Goal: Transaction & Acquisition: Purchase product/service

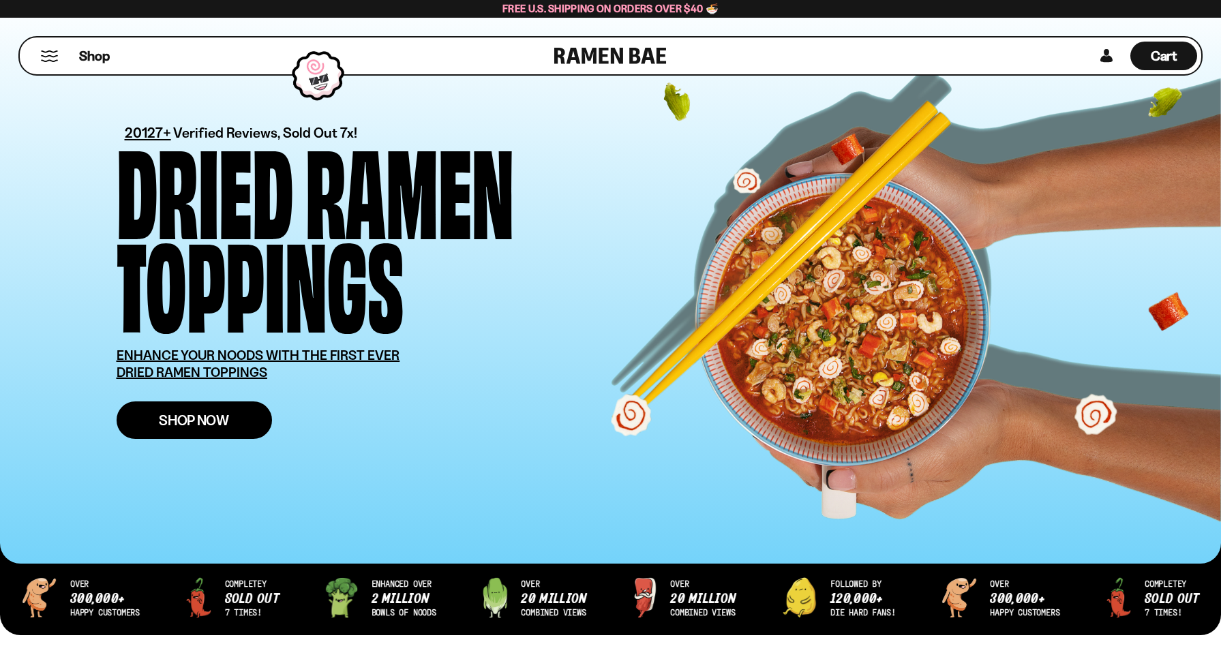
click at [232, 413] on link "Shop Now" at bounding box center [194, 421] width 155 height 38
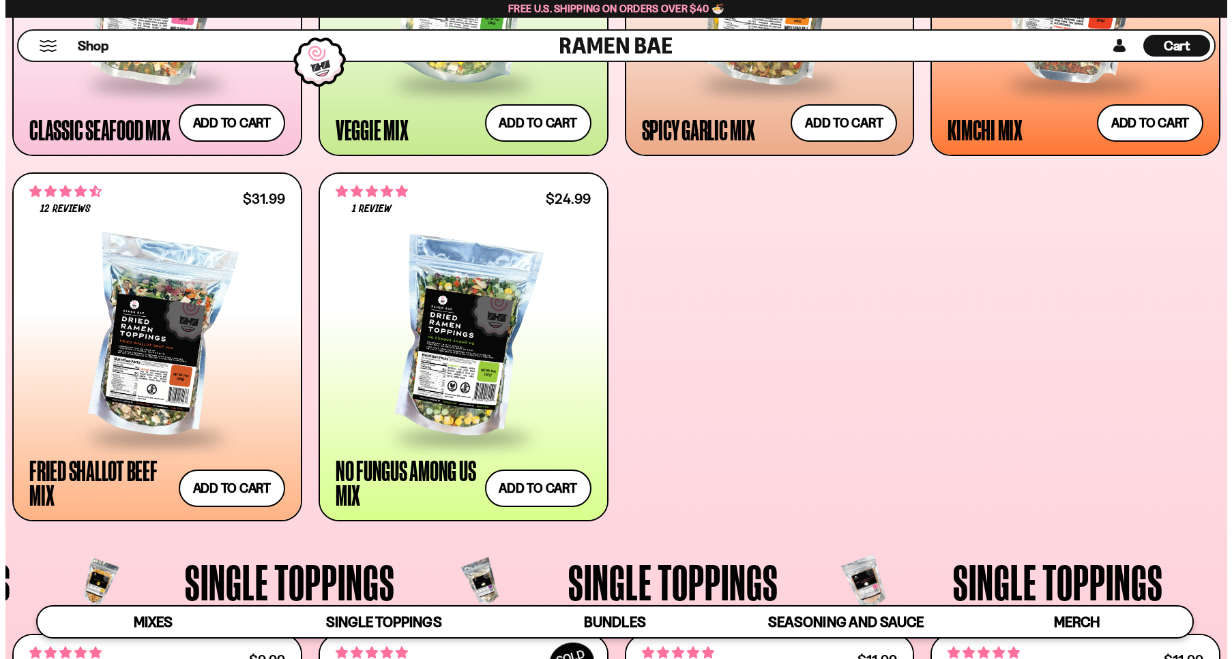
scroll to position [820, 0]
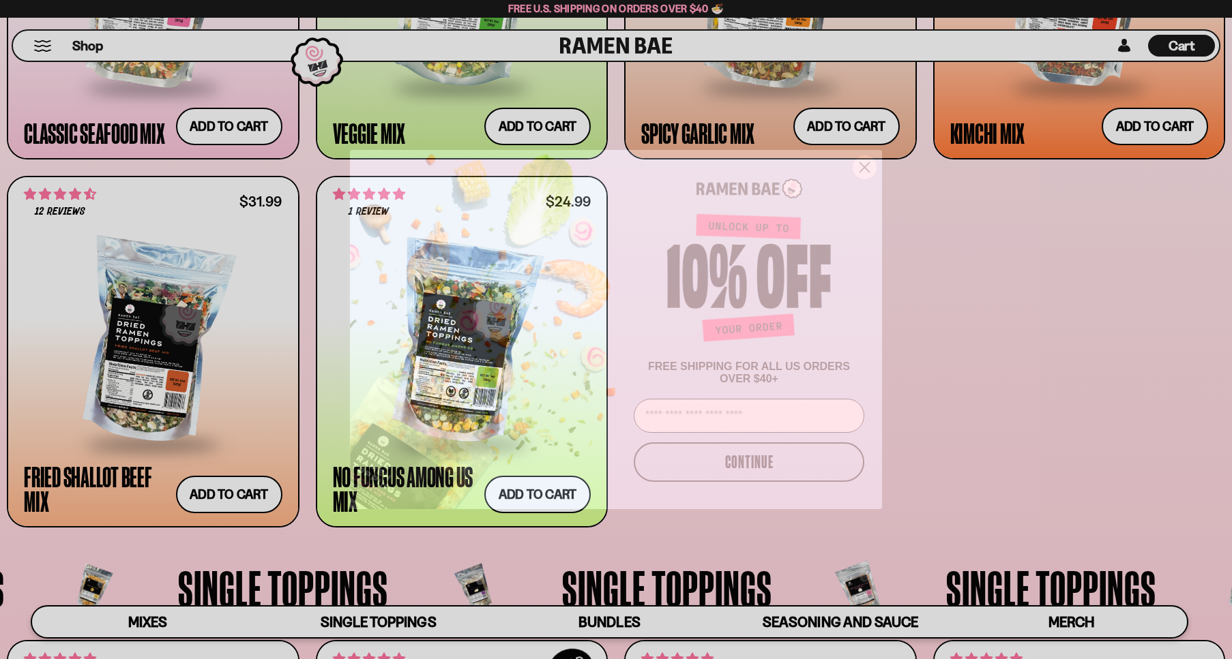
click at [870, 173] on icon "Close dialog" at bounding box center [865, 168] width 10 height 10
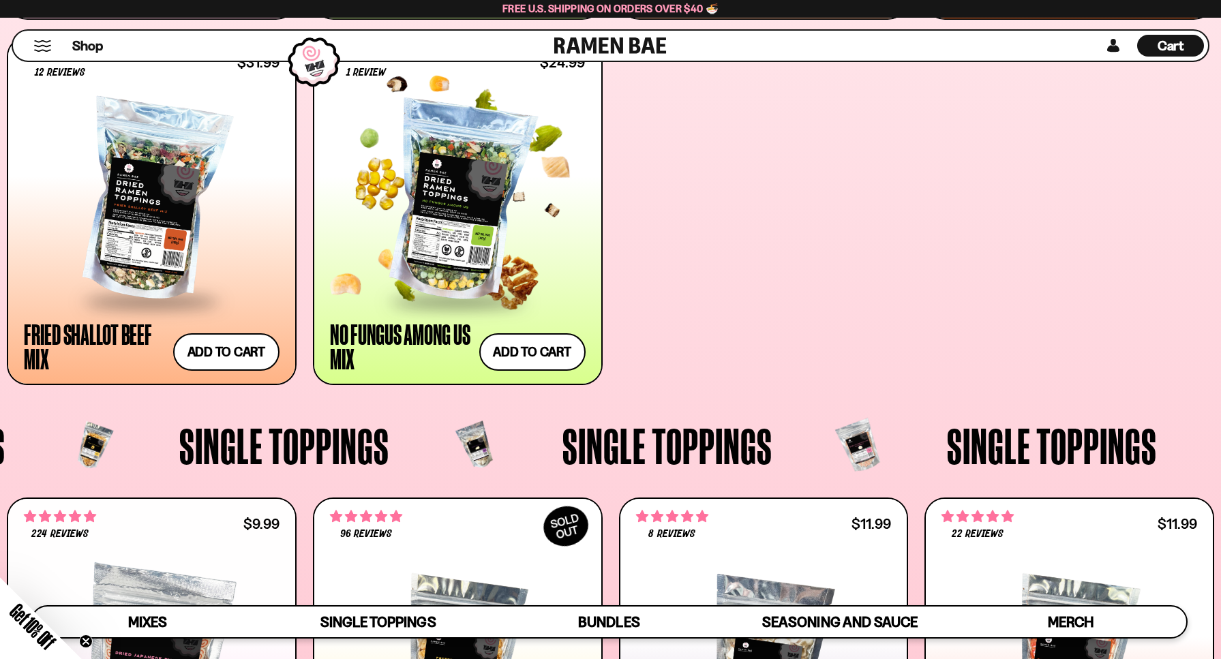
scroll to position [818, 0]
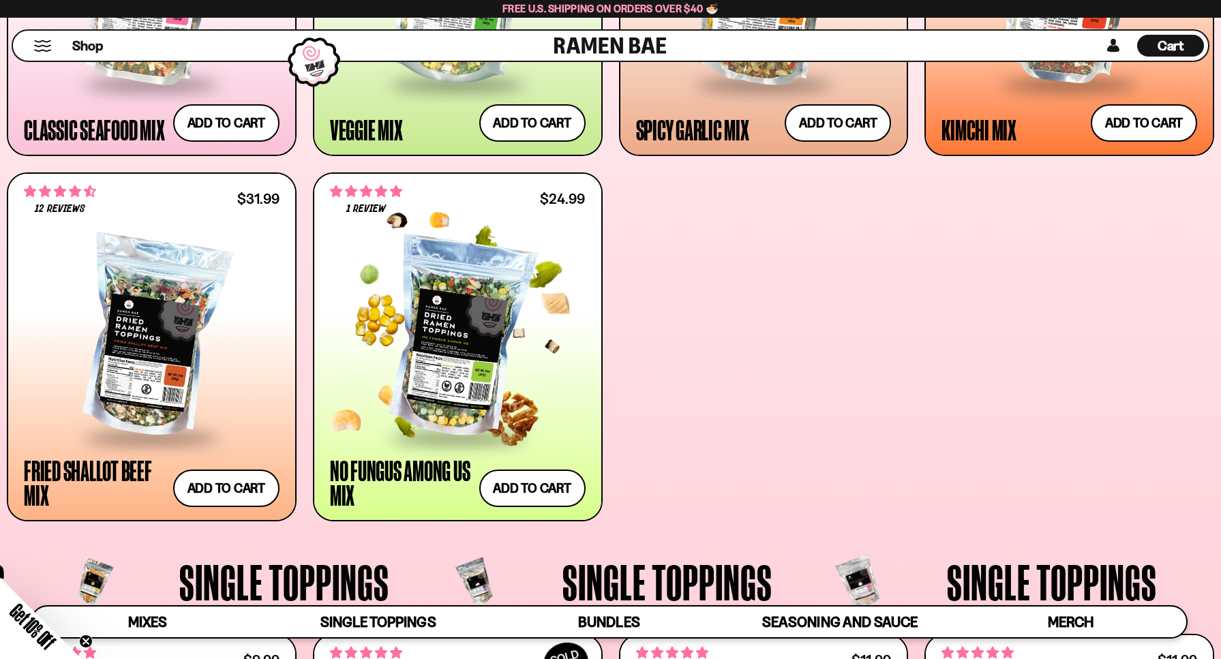
click at [439, 351] on div at bounding box center [458, 339] width 256 height 196
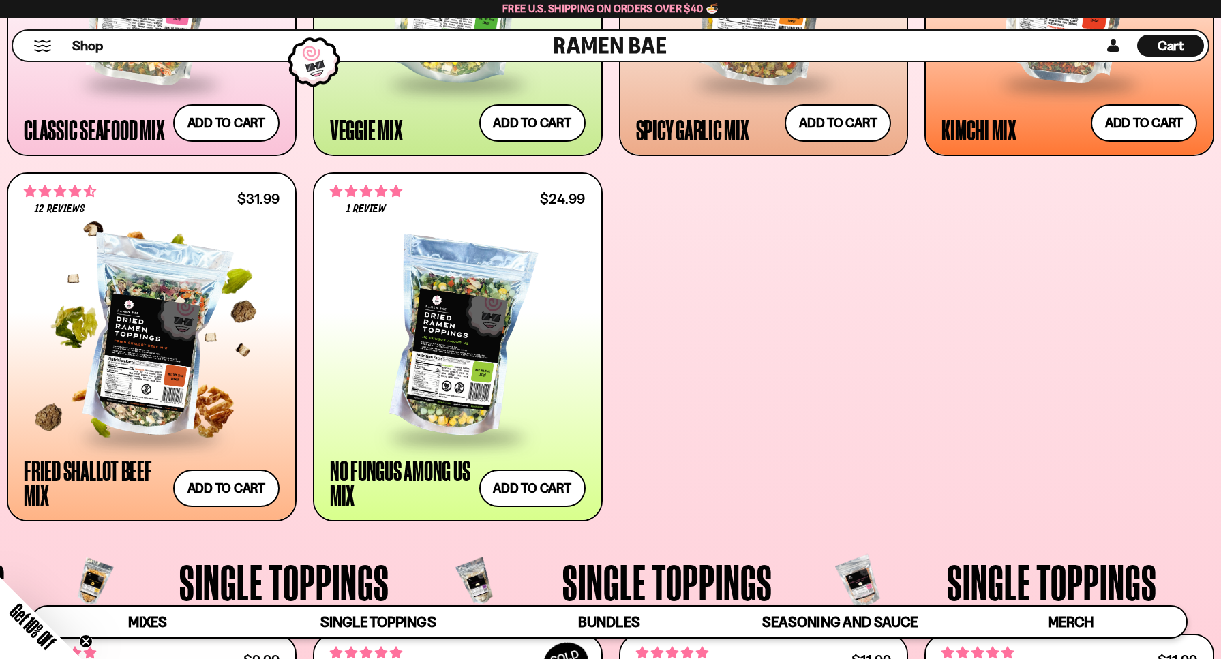
click at [157, 338] on div at bounding box center [152, 339] width 256 height 196
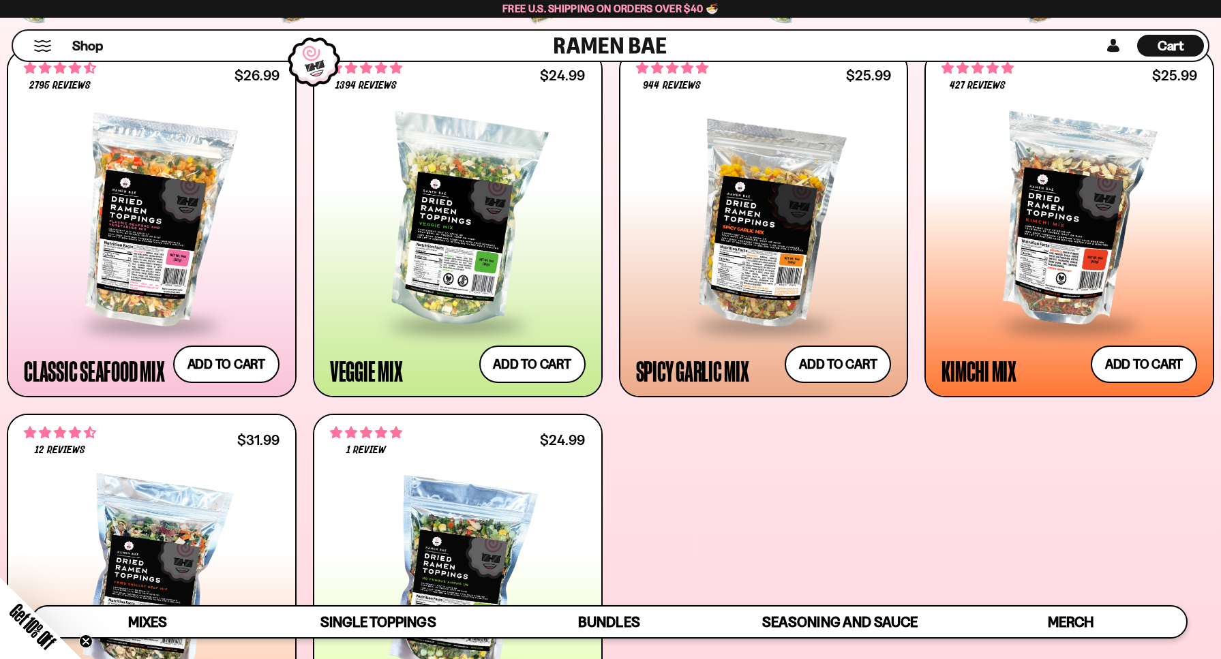
scroll to position [546, 0]
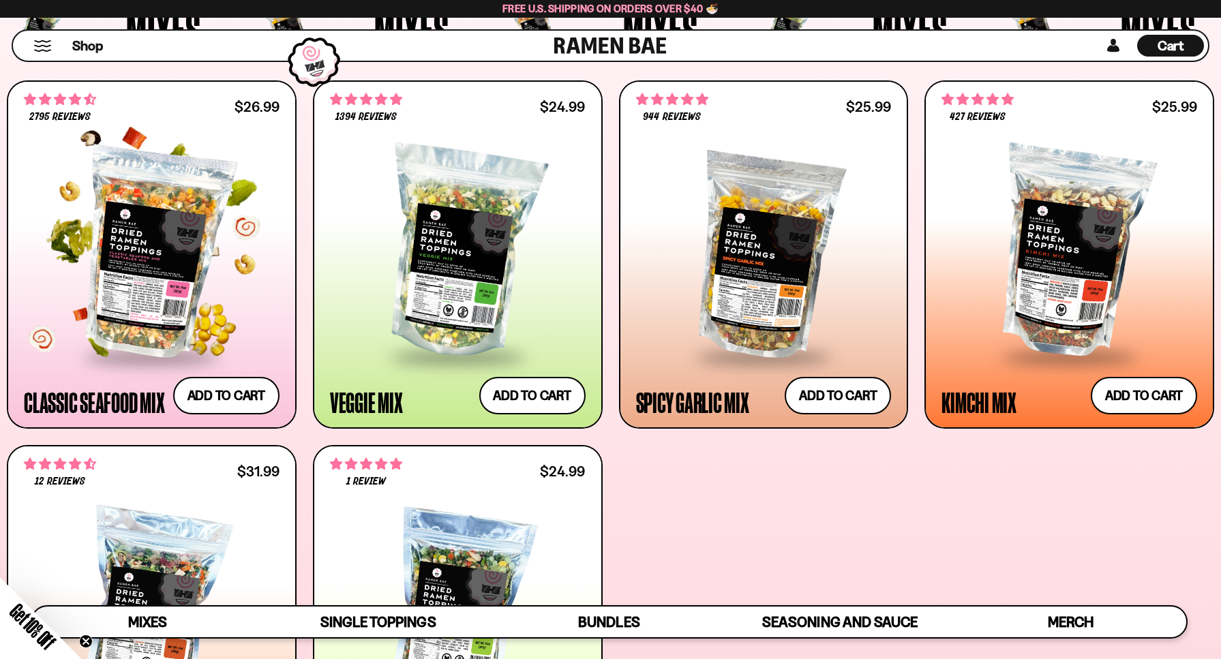
click at [142, 269] on div at bounding box center [152, 253] width 256 height 206
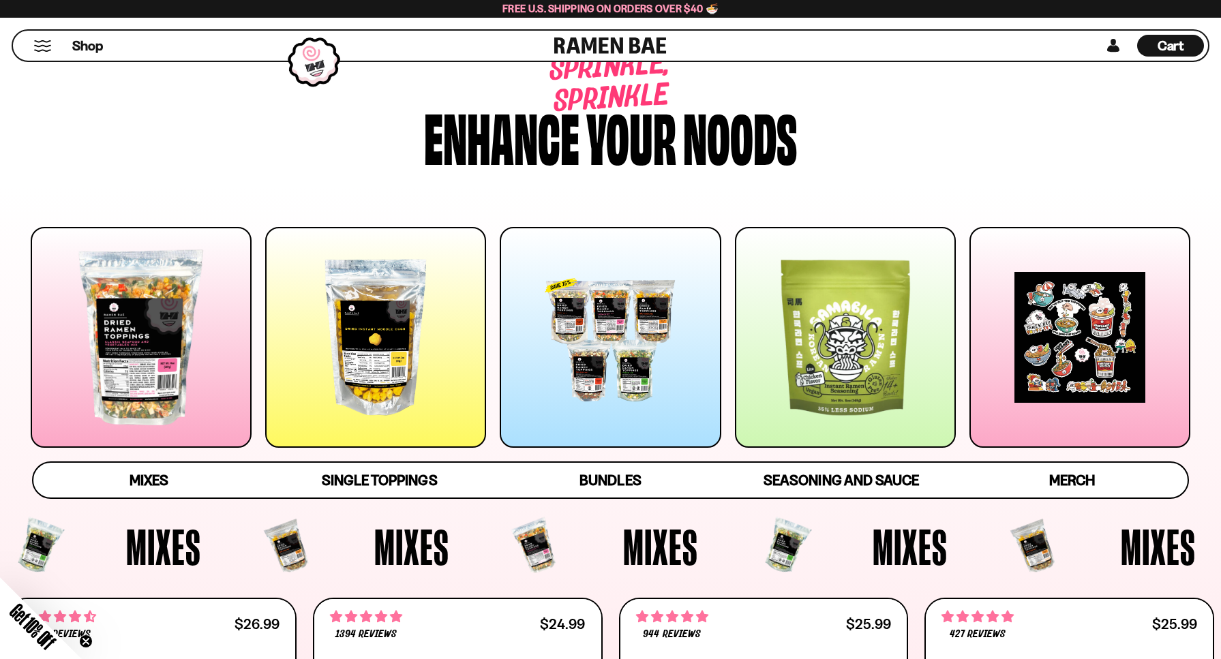
scroll to position [0, 0]
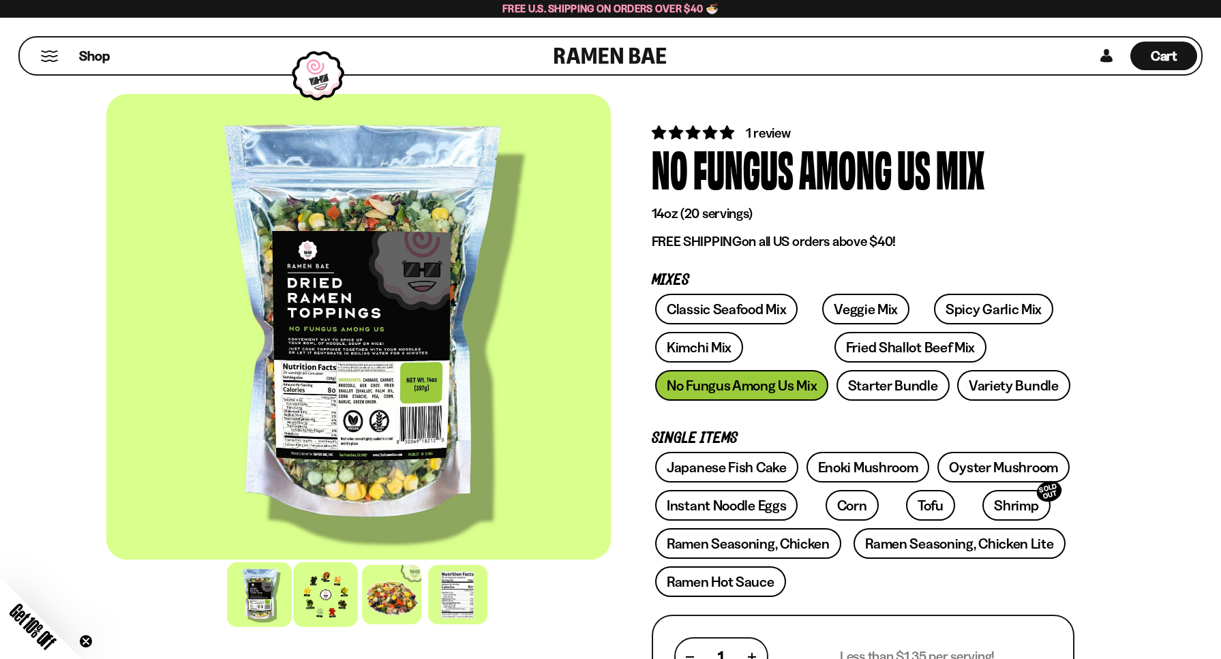
click at [335, 588] on div at bounding box center [325, 595] width 65 height 65
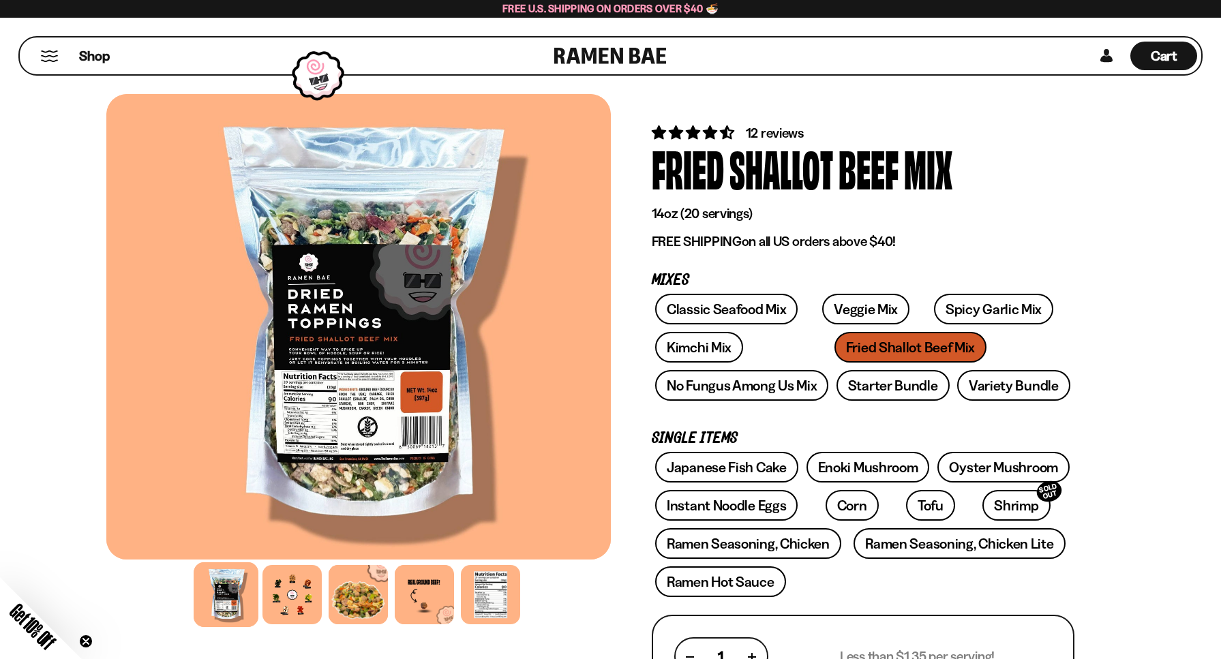
click at [295, 593] on div at bounding box center [292, 595] width 65 height 65
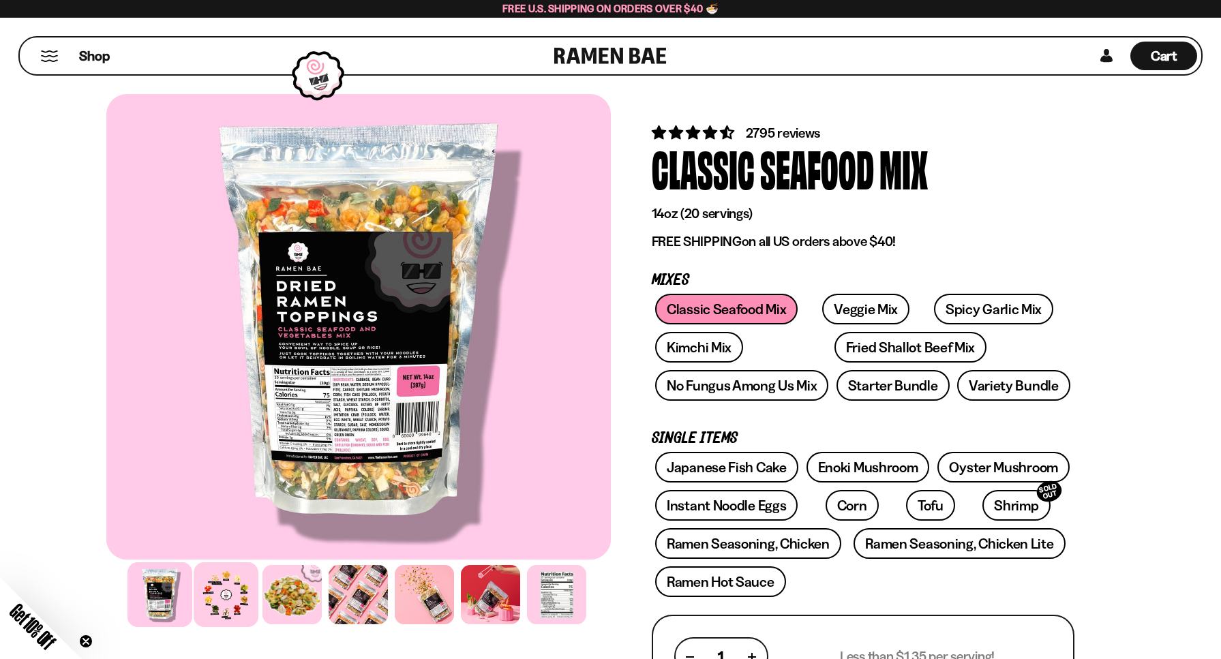
click at [247, 602] on div at bounding box center [226, 595] width 65 height 65
